Goal: Task Accomplishment & Management: Complete application form

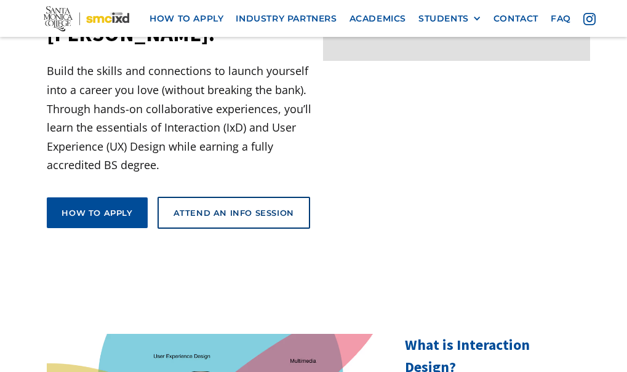
scroll to position [246, 0]
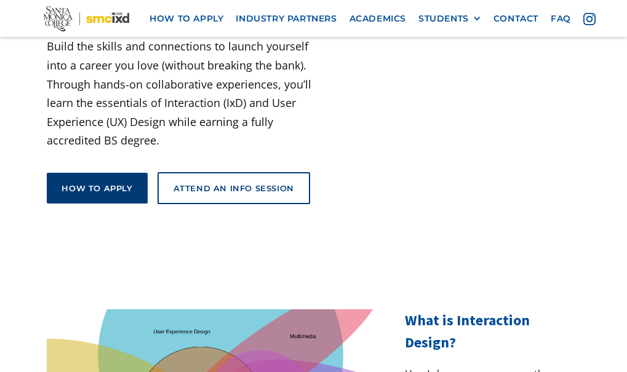
click at [107, 173] on link "How to apply" at bounding box center [97, 188] width 100 height 31
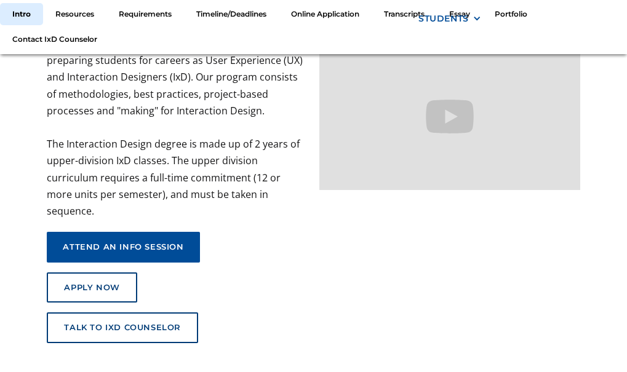
scroll to position [221, 0]
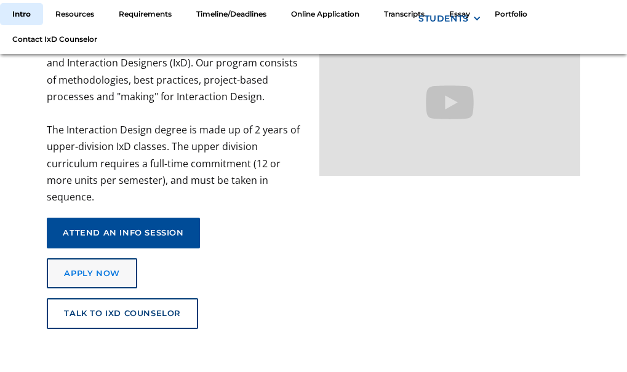
click at [78, 269] on div "Apply Now" at bounding box center [91, 274] width 55 height 10
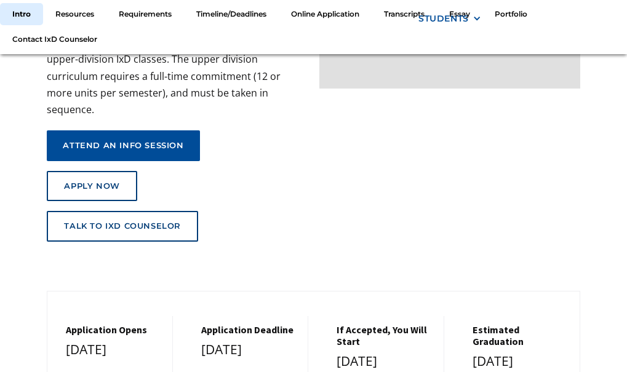
scroll to position [369, 0]
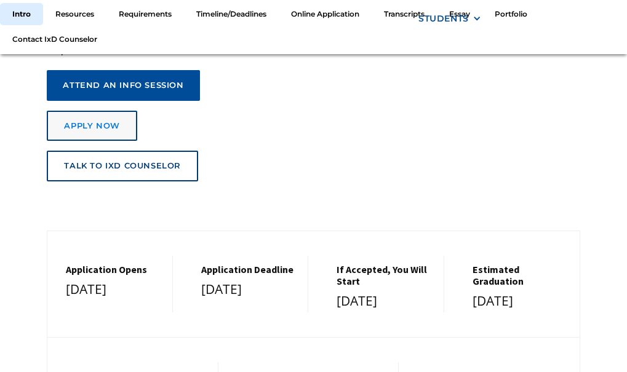
click at [93, 121] on div "Apply Now" at bounding box center [91, 126] width 55 height 10
